Goal: Find specific page/section: Find specific page/section

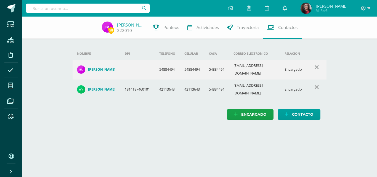
click at [71, 3] on div at bounding box center [88, 8] width 124 height 17
click at [73, 6] on input "text" at bounding box center [88, 8] width 124 height 9
type input "[PERSON_NAME]"
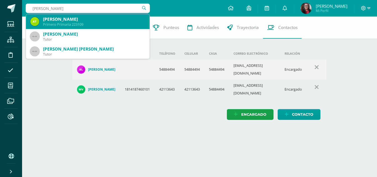
click at [59, 22] on div "[PERSON_NAME]" at bounding box center [94, 19] width 102 height 6
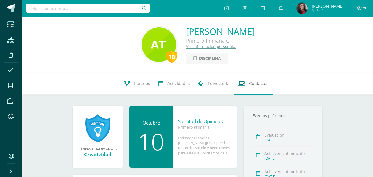
click at [262, 84] on span "Contactos" at bounding box center [258, 84] width 19 height 6
